Goal: Task Accomplishment & Management: Complete application form

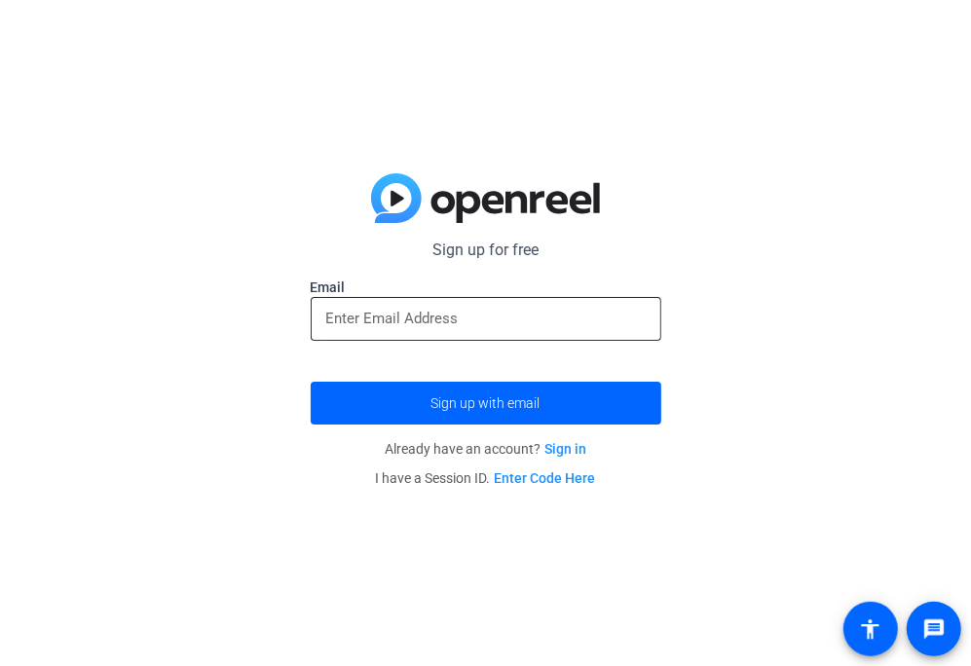
click at [582, 318] on input "email" at bounding box center [485, 318] width 319 height 23
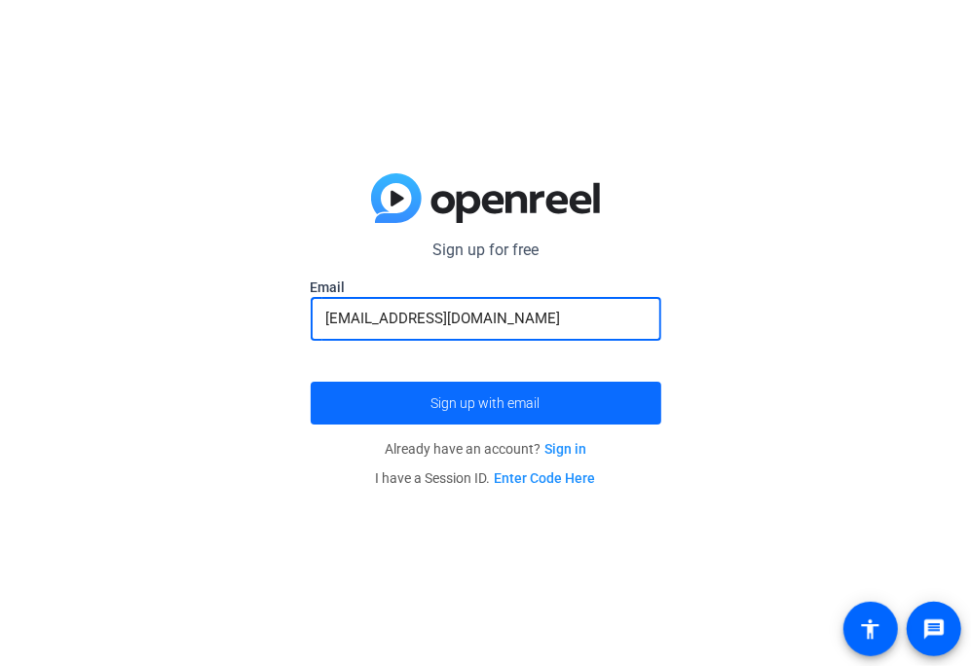
type input "[EMAIL_ADDRESS][DOMAIN_NAME]"
click at [430, 399] on span "submit" at bounding box center [486, 403] width 351 height 47
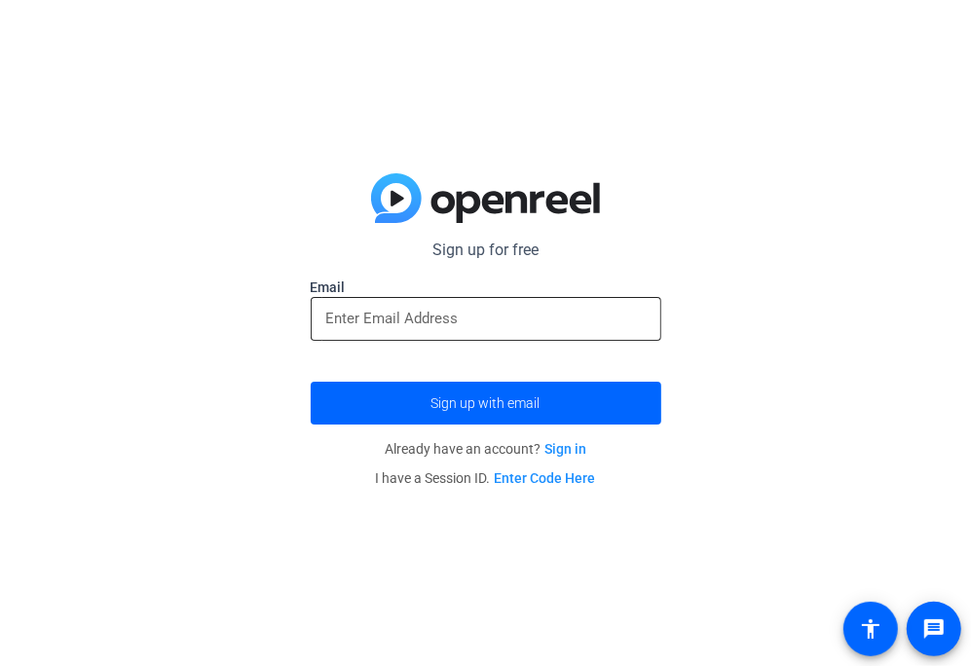
click at [415, 334] on div at bounding box center [485, 319] width 319 height 44
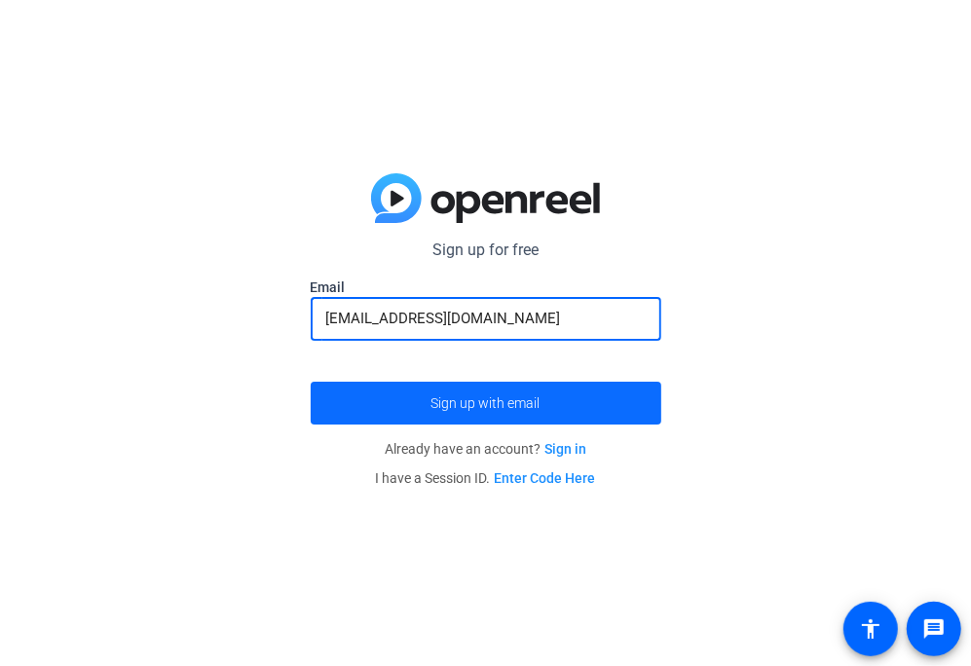
type input "[EMAIL_ADDRESS][DOMAIN_NAME]"
click at [463, 403] on span "Sign up with email" at bounding box center [486, 403] width 109 height 0
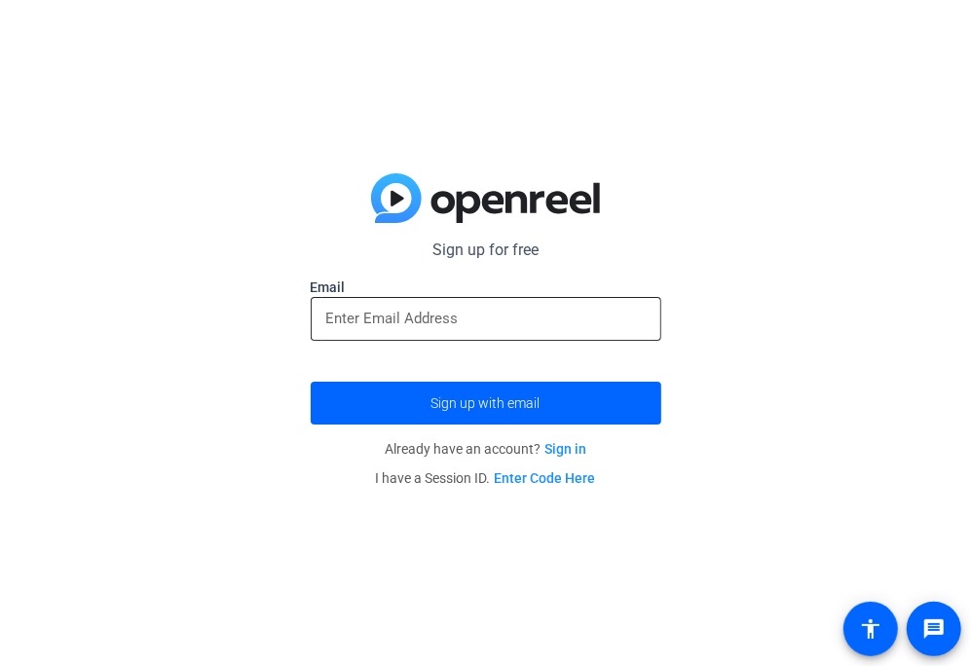
click at [431, 329] on input "email" at bounding box center [485, 318] width 319 height 23
paste input "[EMAIL_ADDRESS][DOMAIN_NAME]"
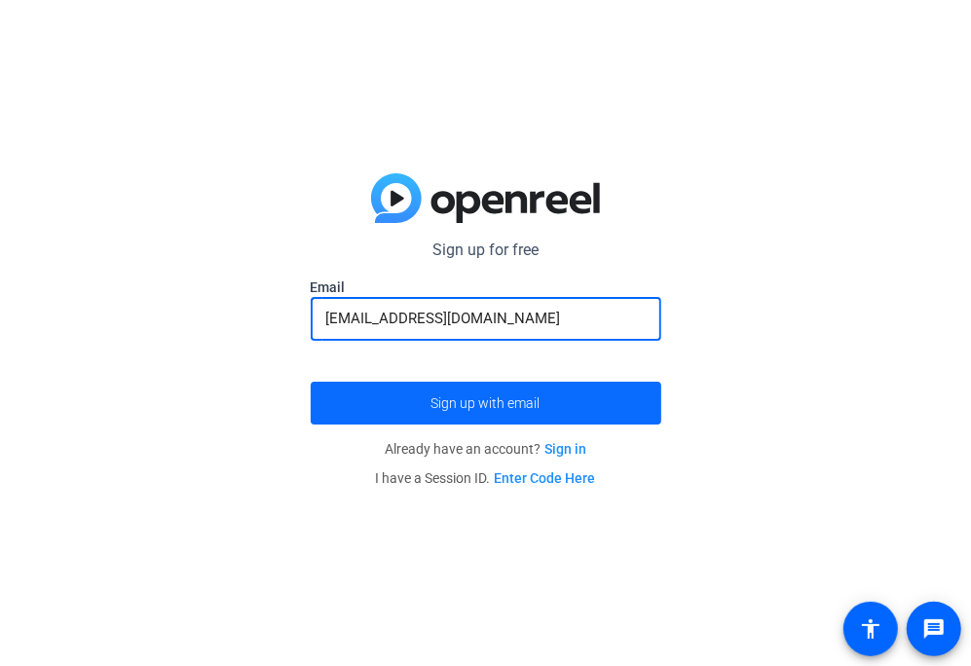
type input "[EMAIL_ADDRESS][DOMAIN_NAME]"
click at [485, 403] on span "Sign up with email" at bounding box center [486, 403] width 109 height 0
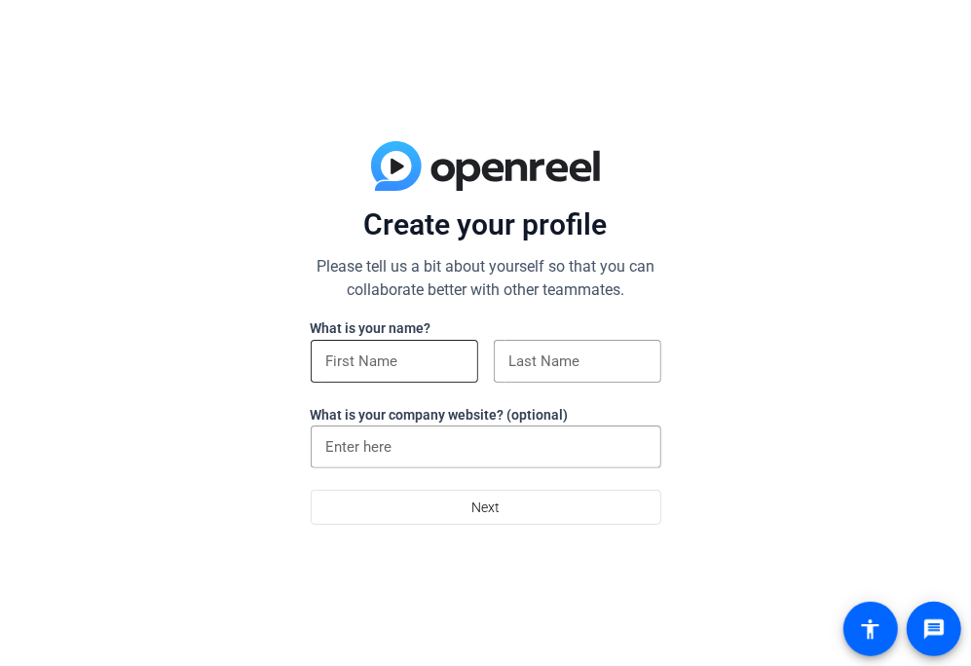
click at [409, 350] on input at bounding box center [394, 361] width 136 height 23
click at [317, 335] on label "What is your name?" at bounding box center [371, 328] width 121 height 16
click at [342, 367] on input at bounding box center [394, 361] width 136 height 23
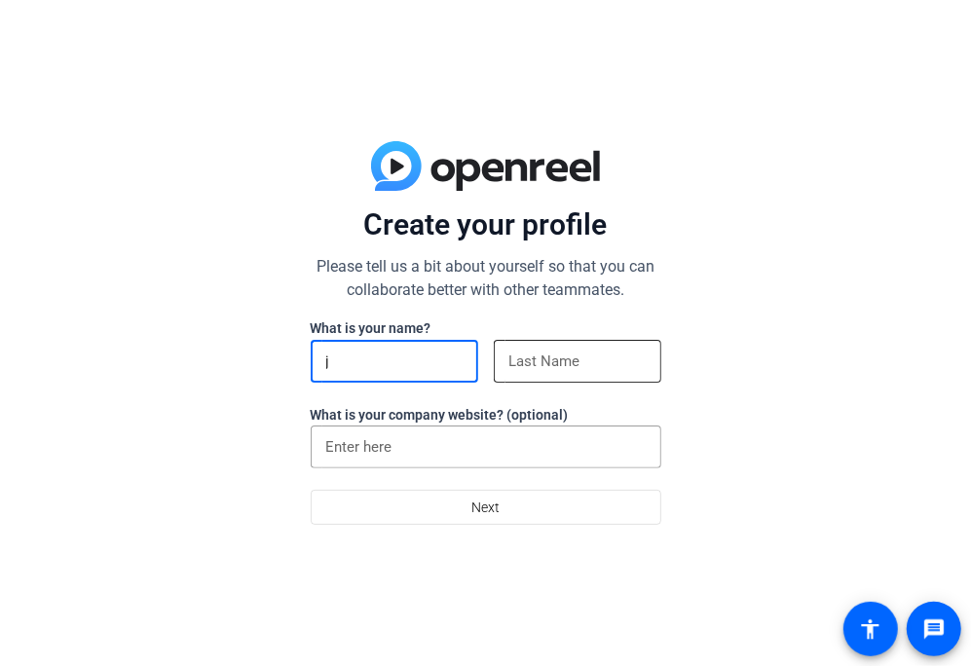
type input "j"
click at [629, 363] on input at bounding box center [577, 361] width 136 height 23
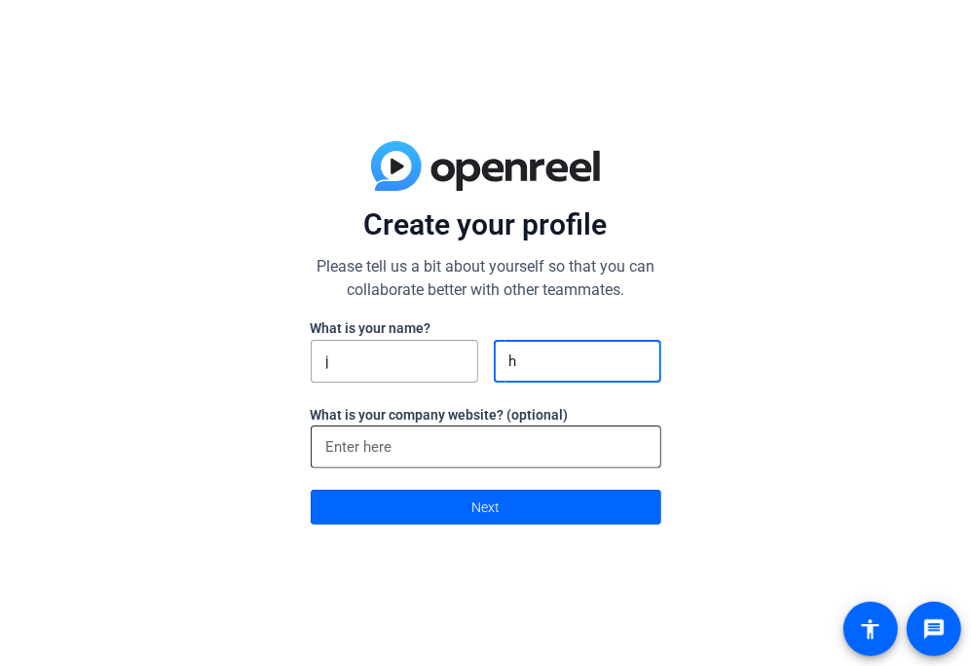
type input "h"
click at [474, 449] on input at bounding box center [485, 446] width 319 height 23
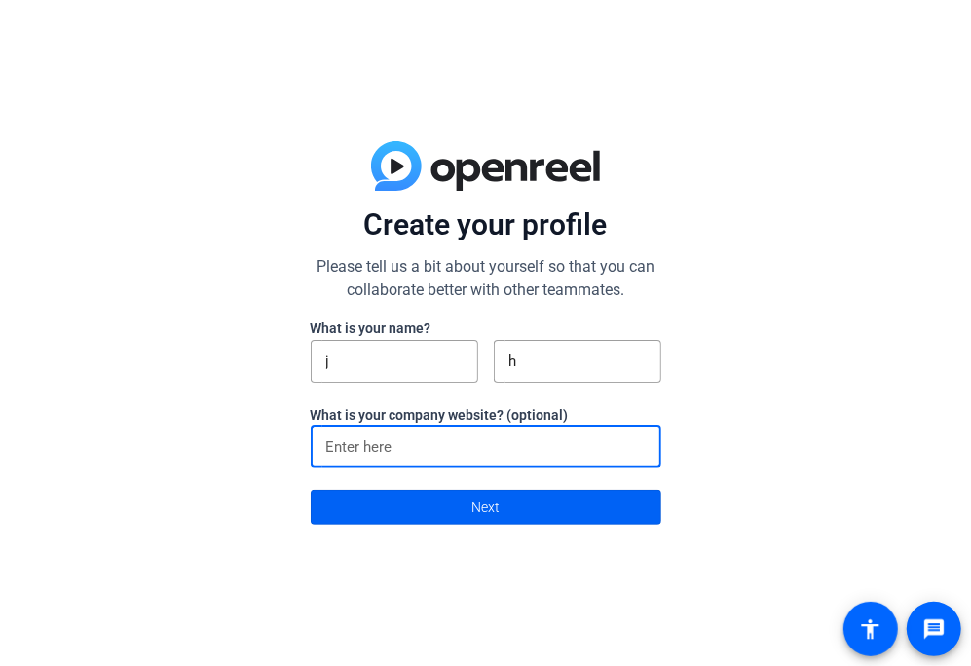
click at [507, 515] on span at bounding box center [486, 507] width 349 height 47
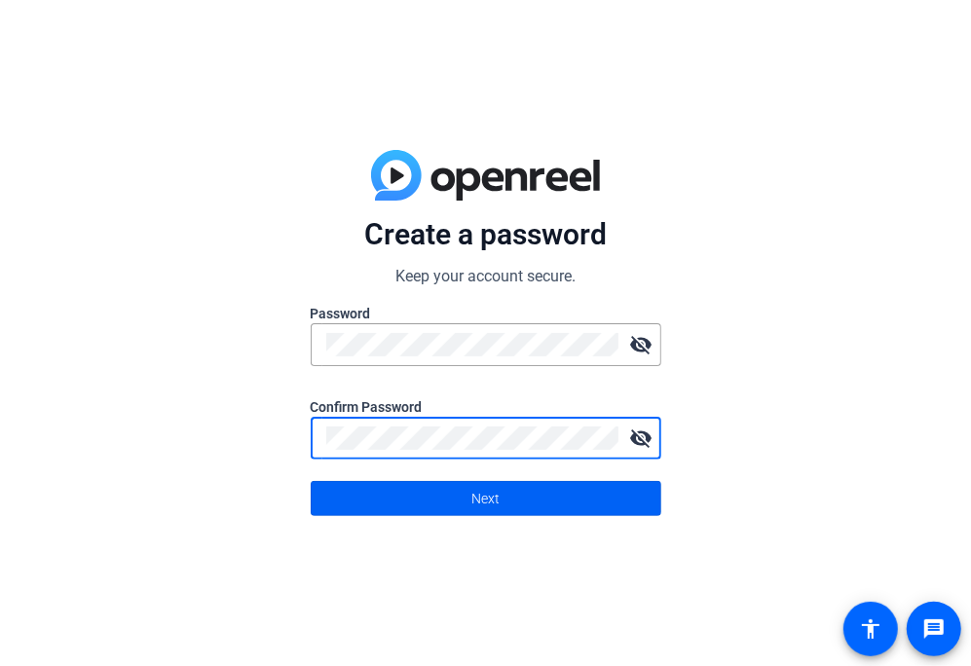
click at [402, 510] on span at bounding box center [486, 498] width 349 height 47
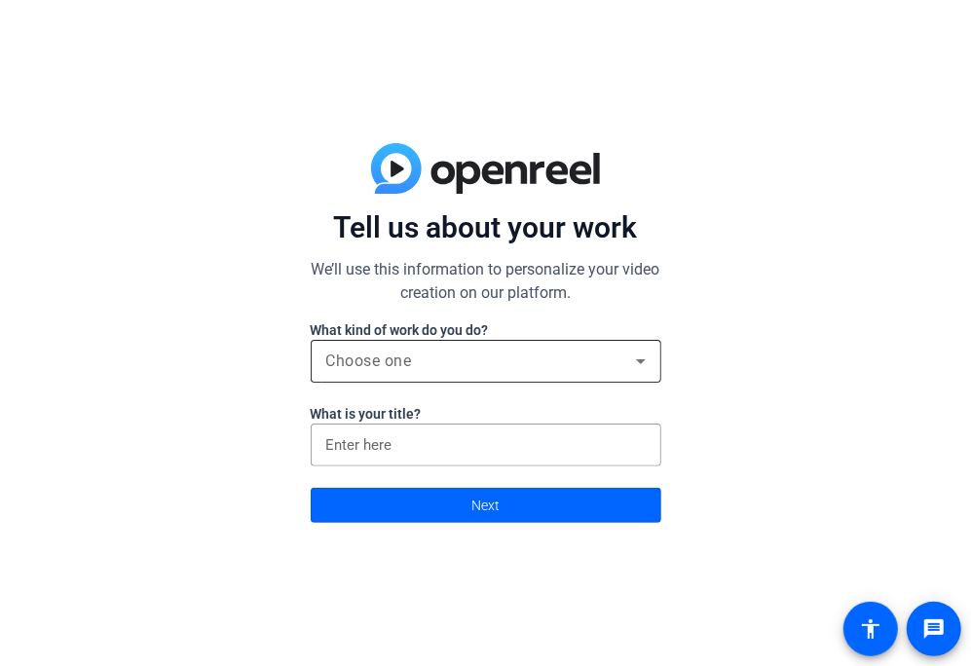
click at [565, 370] on div "Choose one" at bounding box center [481, 361] width 310 height 23
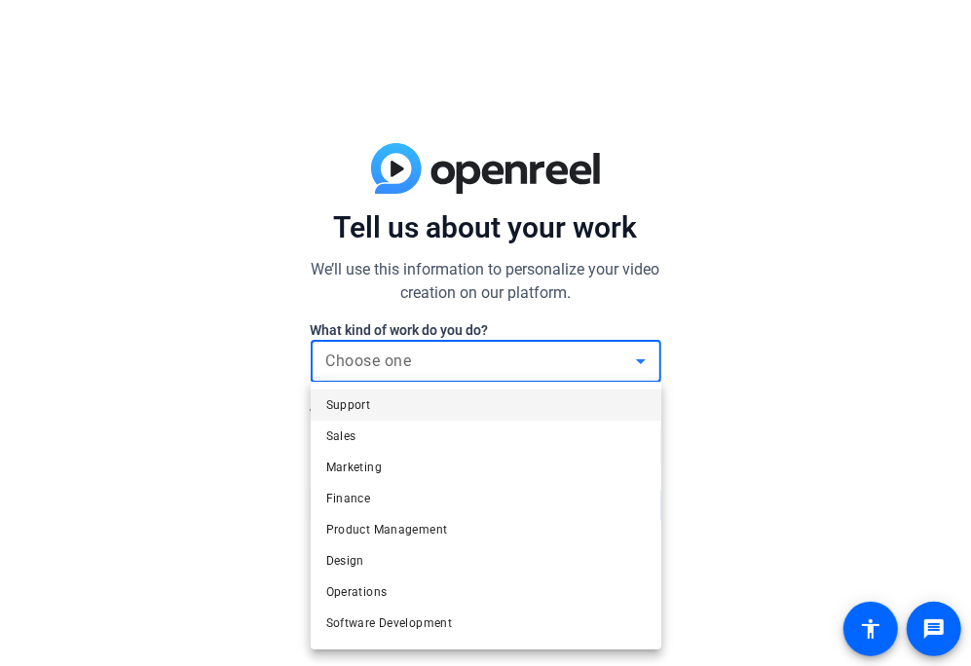
click at [703, 481] on div at bounding box center [485, 333] width 971 height 666
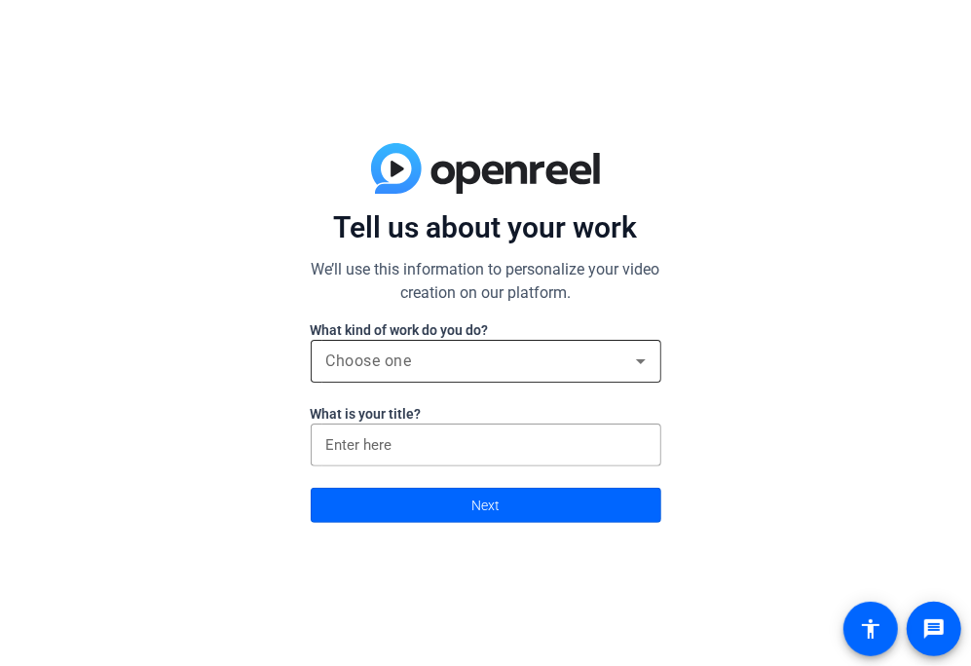
click at [550, 361] on div "Choose one" at bounding box center [481, 361] width 310 height 23
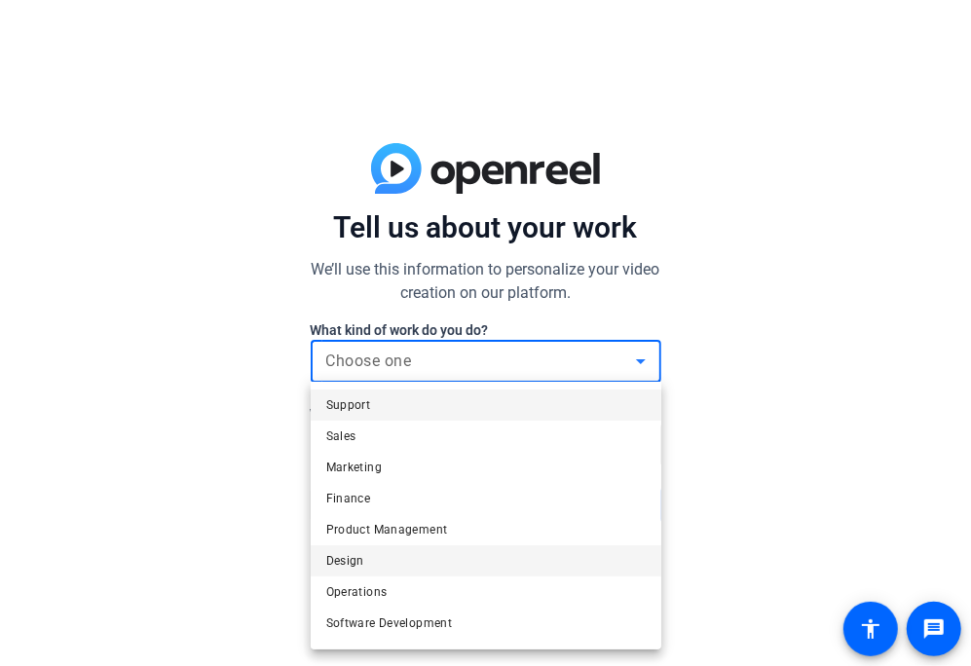
click at [451, 566] on mat-option "Design" at bounding box center [486, 560] width 351 height 31
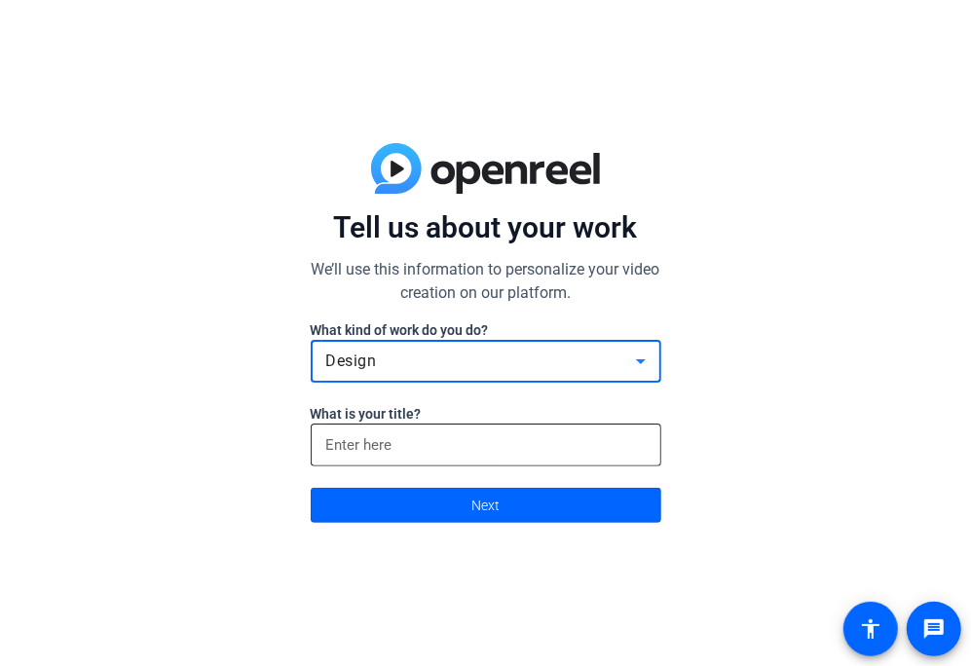
click at [450, 446] on input at bounding box center [485, 444] width 319 height 23
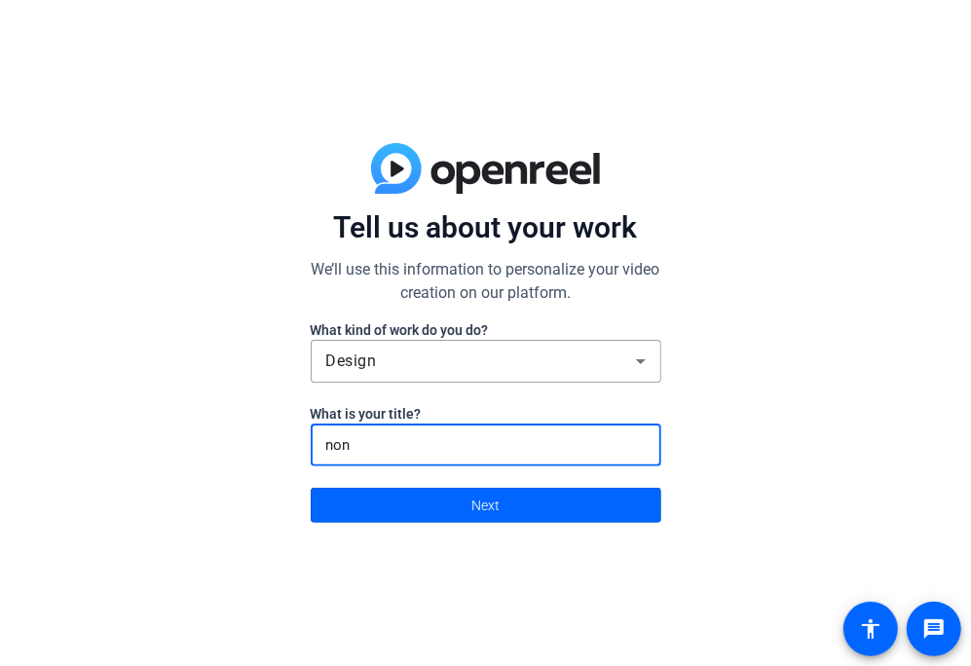
type input "none"
click at [471, 490] on span "Next" at bounding box center [485, 505] width 28 height 37
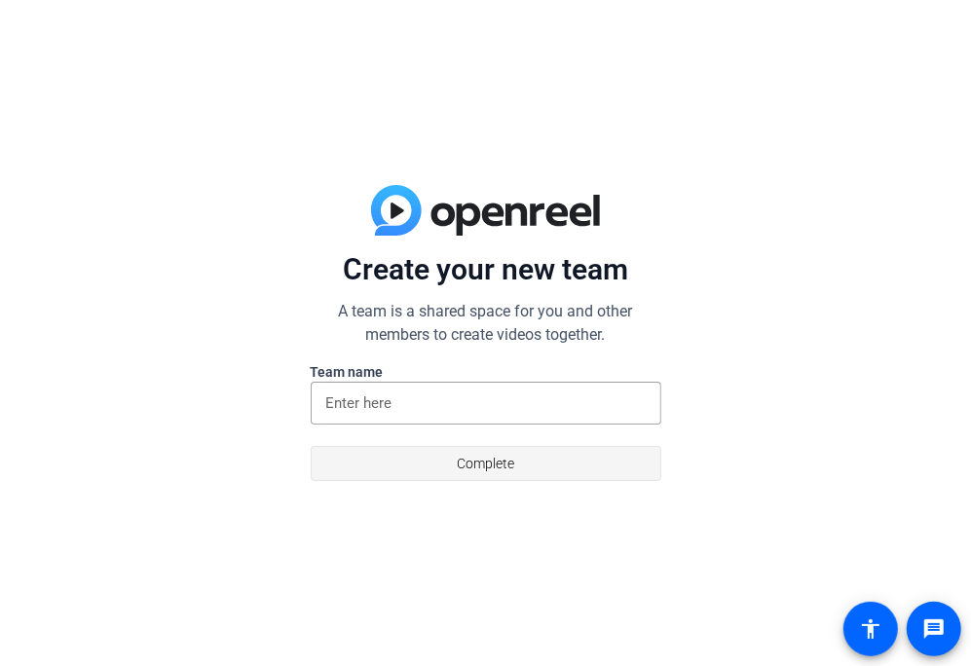
click at [509, 484] on span at bounding box center [486, 463] width 349 height 47
click at [478, 403] on input at bounding box center [485, 403] width 319 height 23
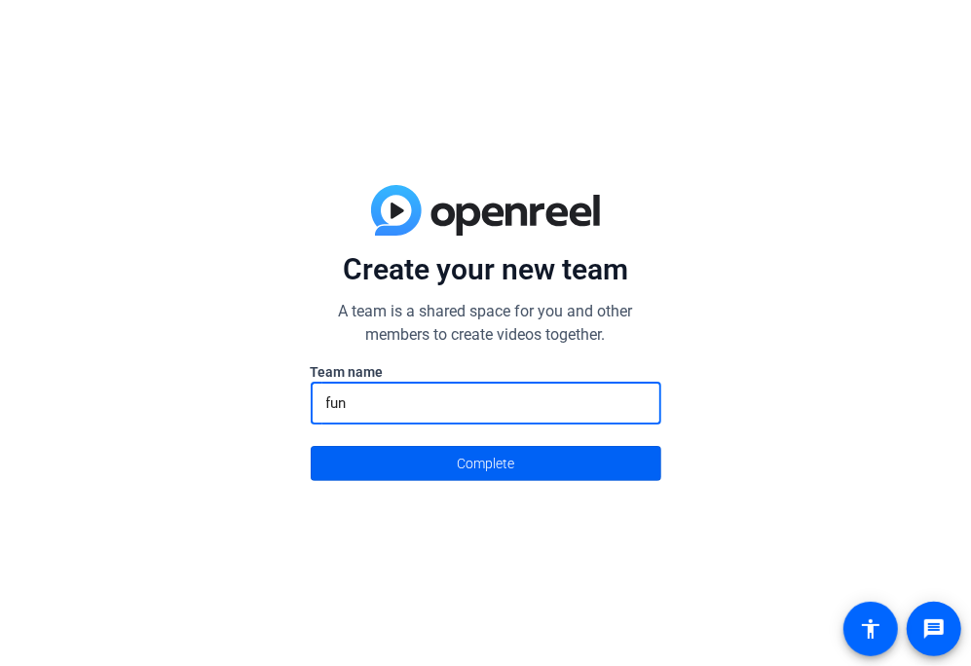
type input "fun"
click at [442, 478] on span at bounding box center [486, 463] width 349 height 47
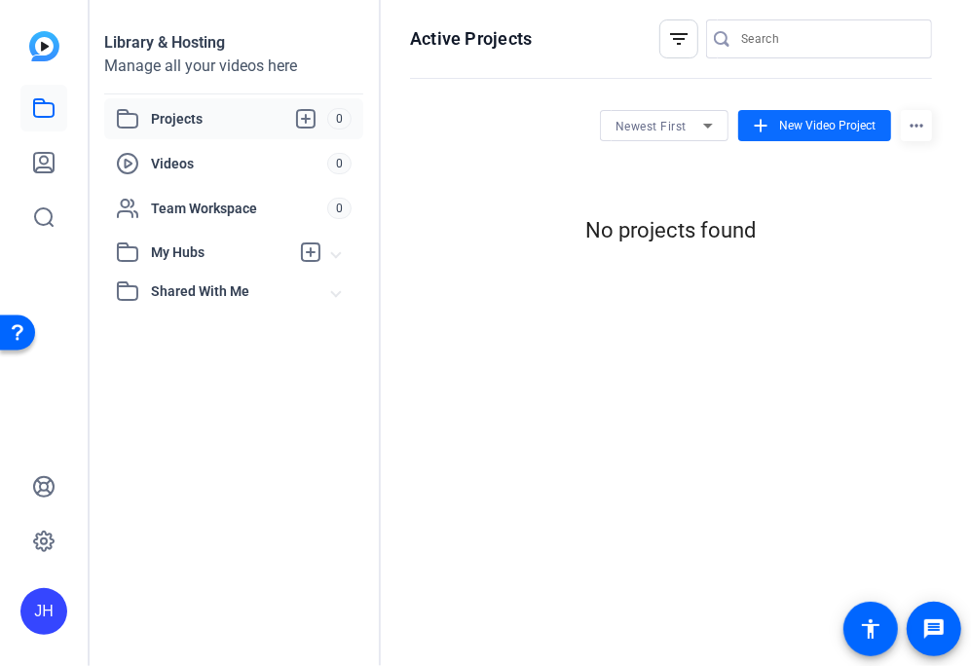
click at [796, 131] on span "New Video Project" at bounding box center [827, 126] width 96 height 18
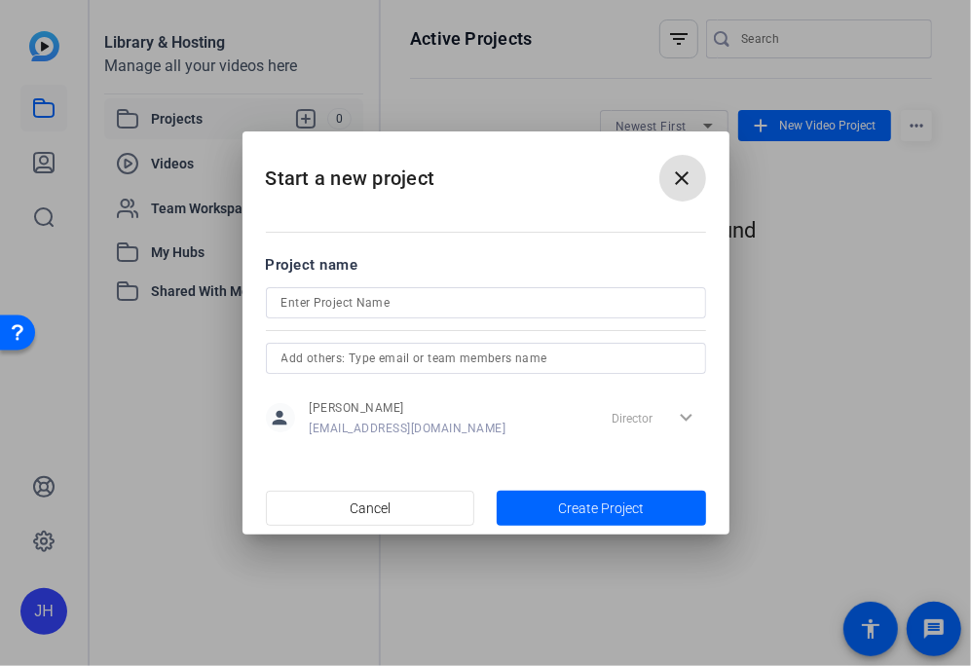
click at [605, 302] on input at bounding box center [485, 302] width 409 height 23
type input "my first con"
click at [646, 507] on span "button" at bounding box center [601, 508] width 209 height 47
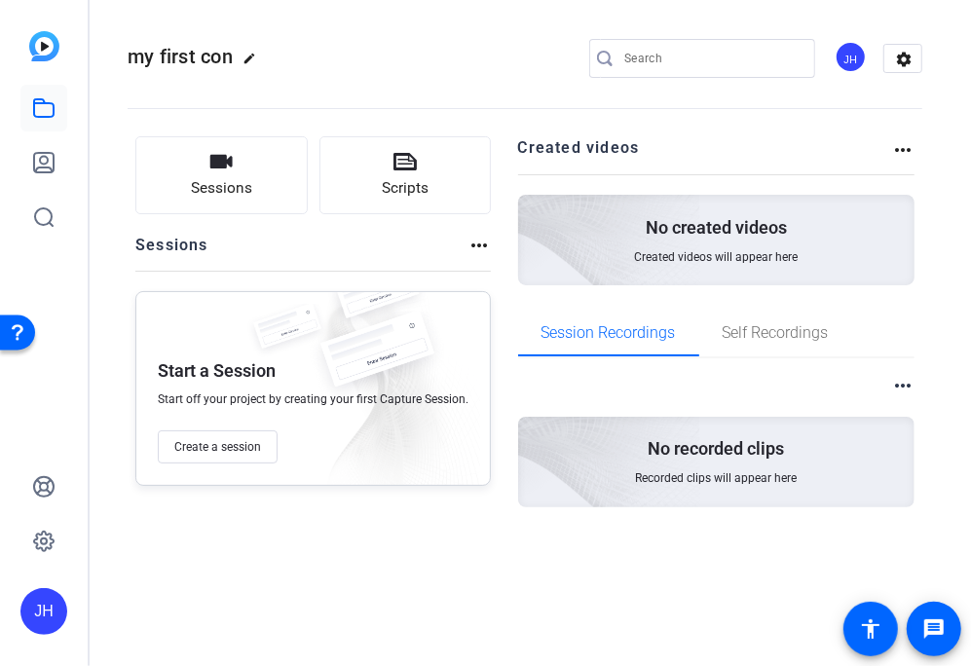
click at [730, 224] on p "No created videos" at bounding box center [716, 227] width 141 height 23
click at [775, 257] on span "Created videos will appear here" at bounding box center [716, 257] width 164 height 16
click at [777, 338] on span "Self Recordings" at bounding box center [776, 333] width 106 height 16
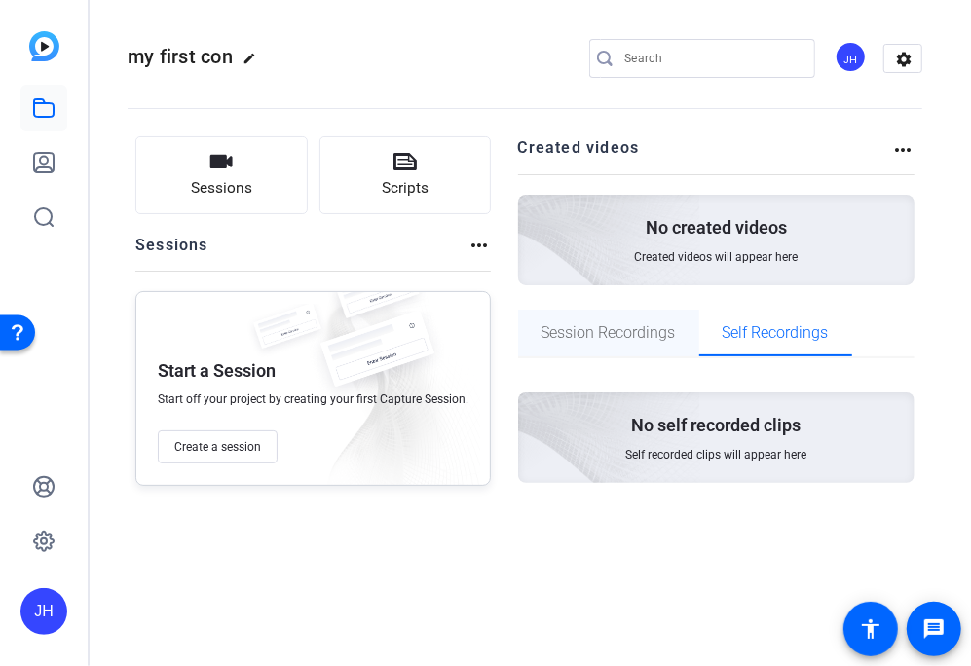
click at [604, 351] on span "Session Recordings" at bounding box center [609, 333] width 134 height 47
